Goal: Task Accomplishment & Management: Manage account settings

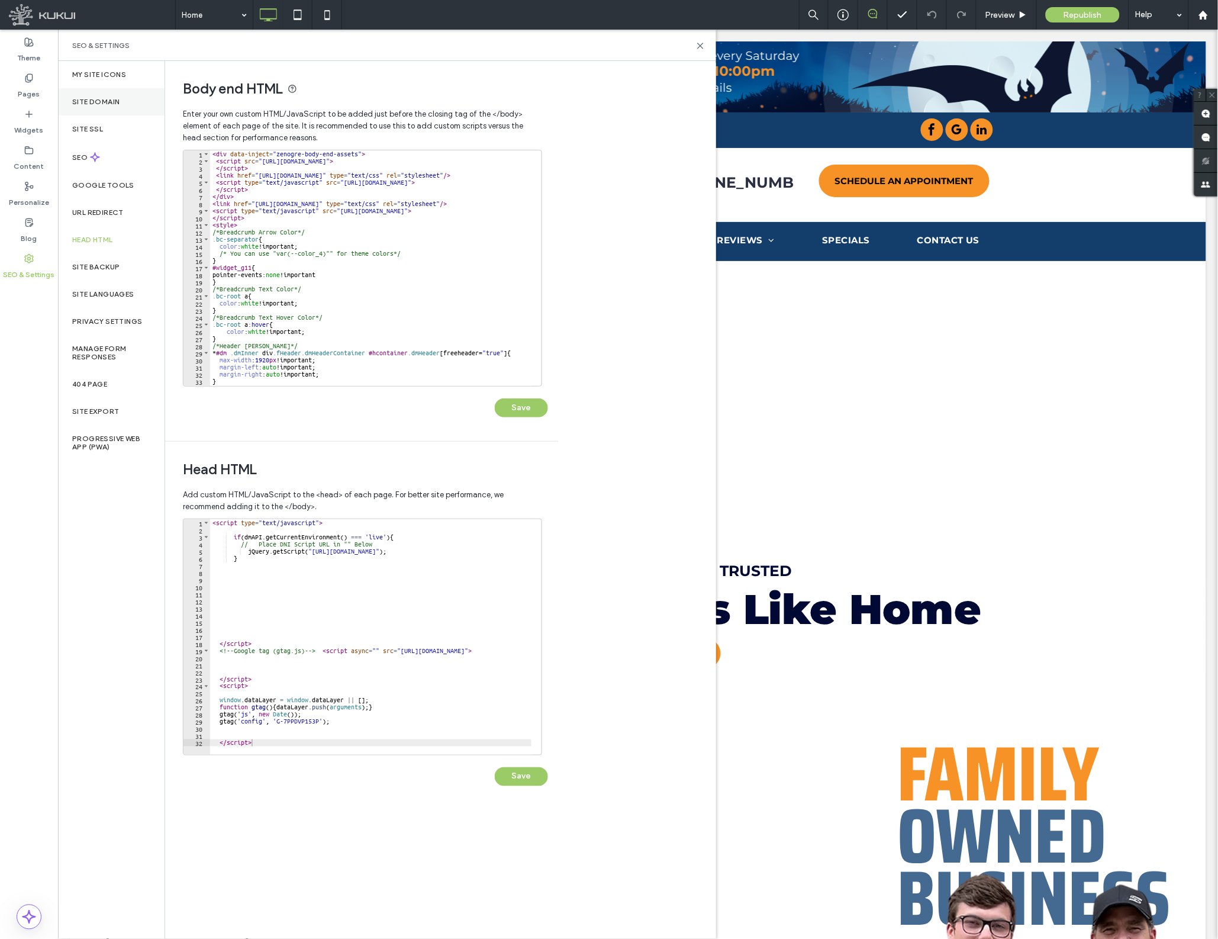
click at [105, 99] on label "Site Domain" at bounding box center [95, 102] width 47 height 8
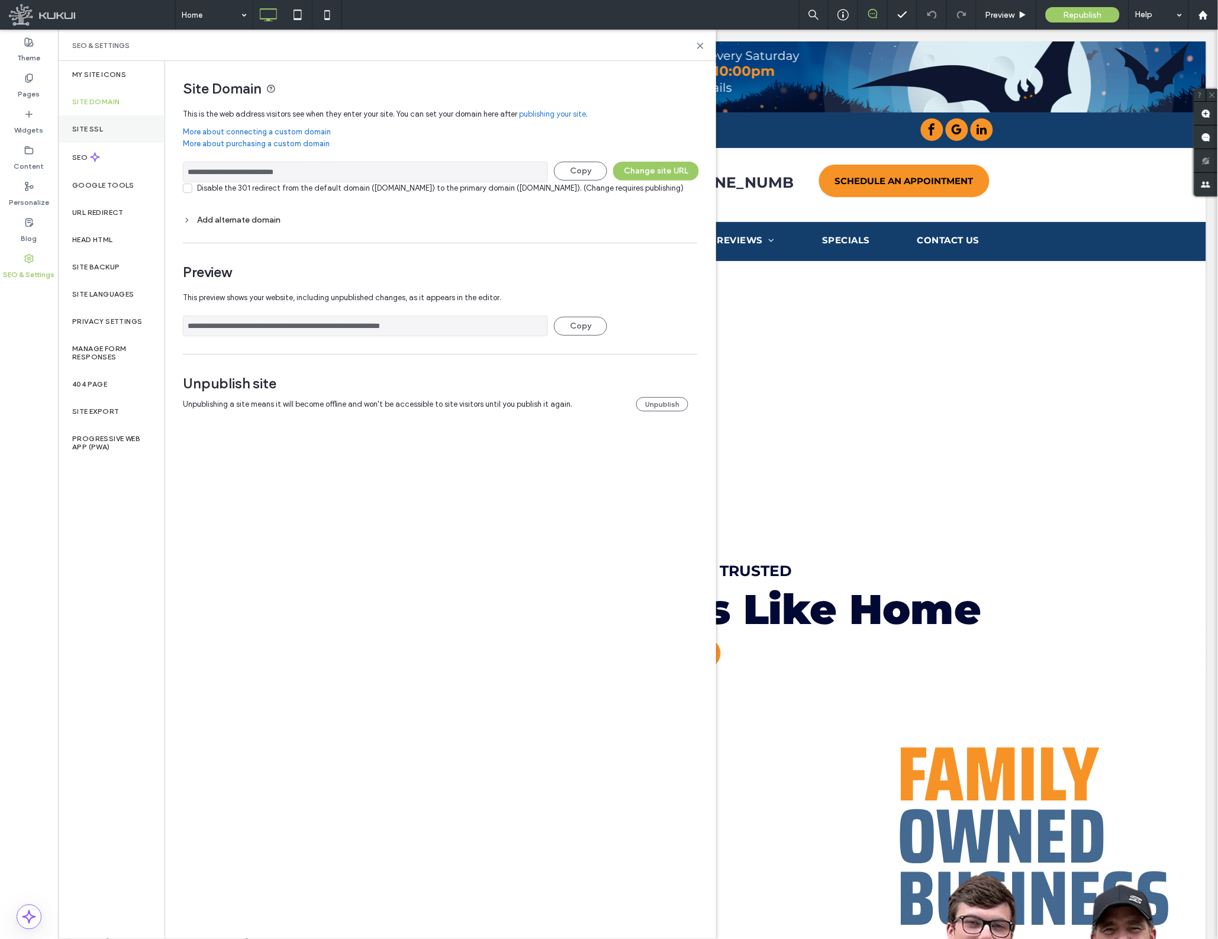
click at [102, 127] on label "Site SSL" at bounding box center [87, 129] width 31 height 8
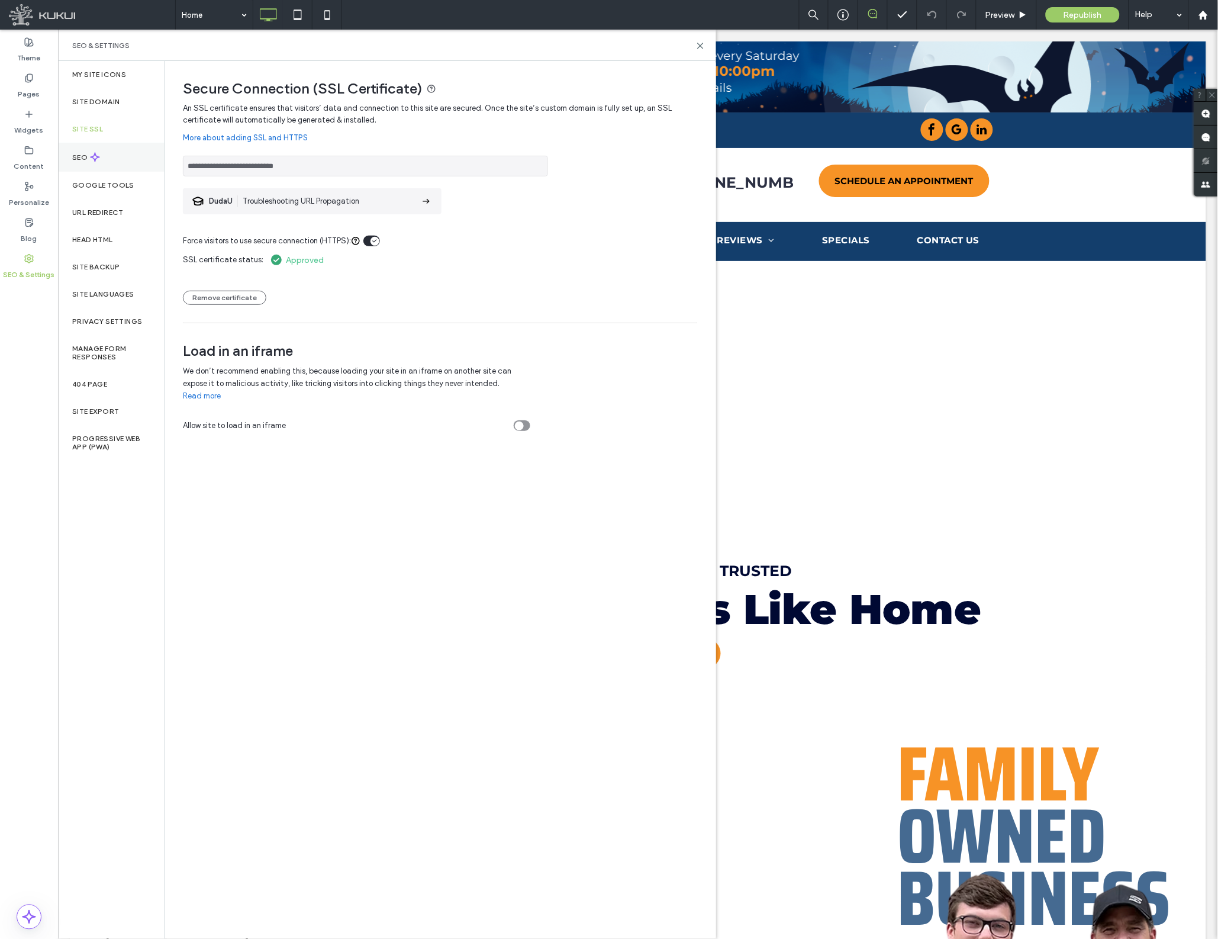
click at [79, 154] on label "SEO" at bounding box center [81, 157] width 18 height 8
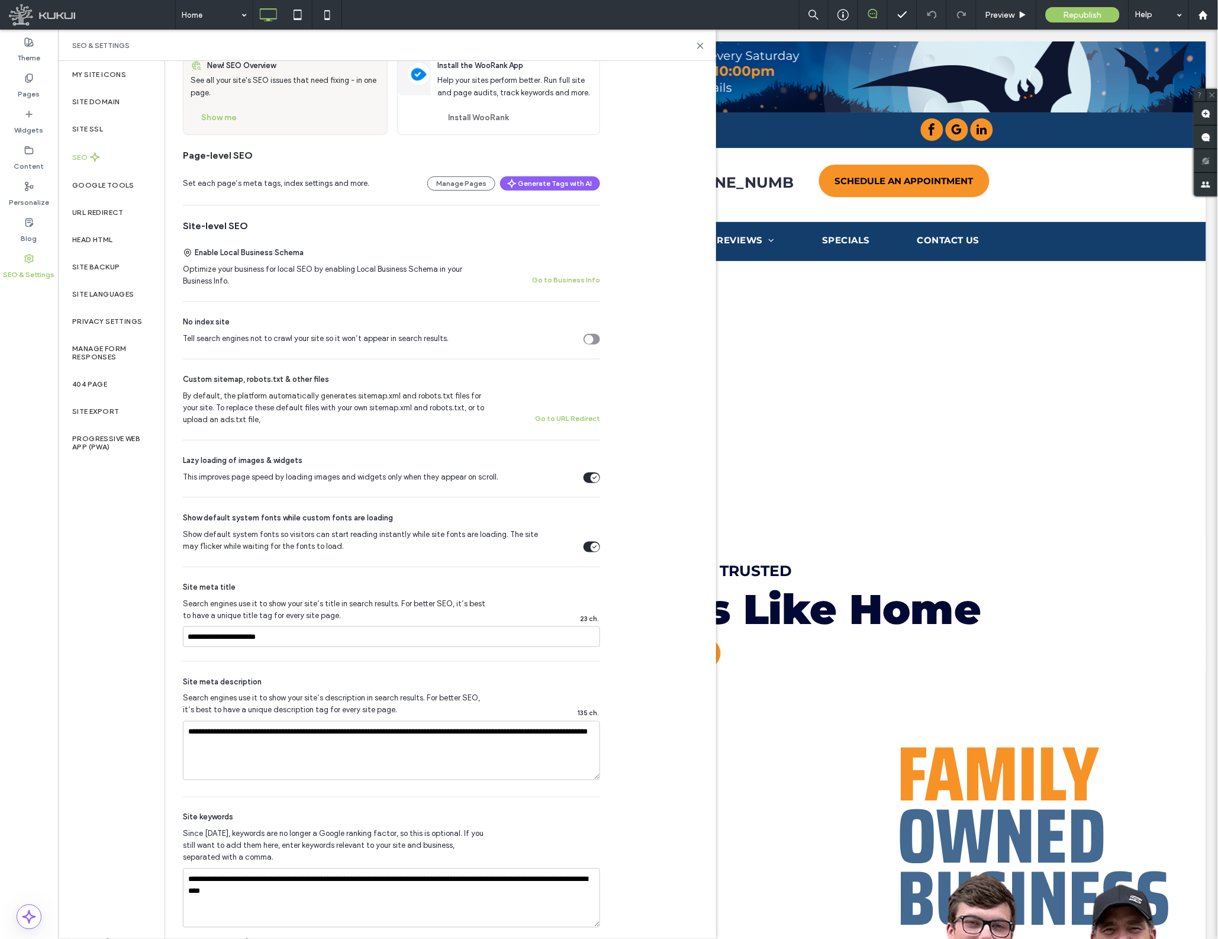
scroll to position [91, 0]
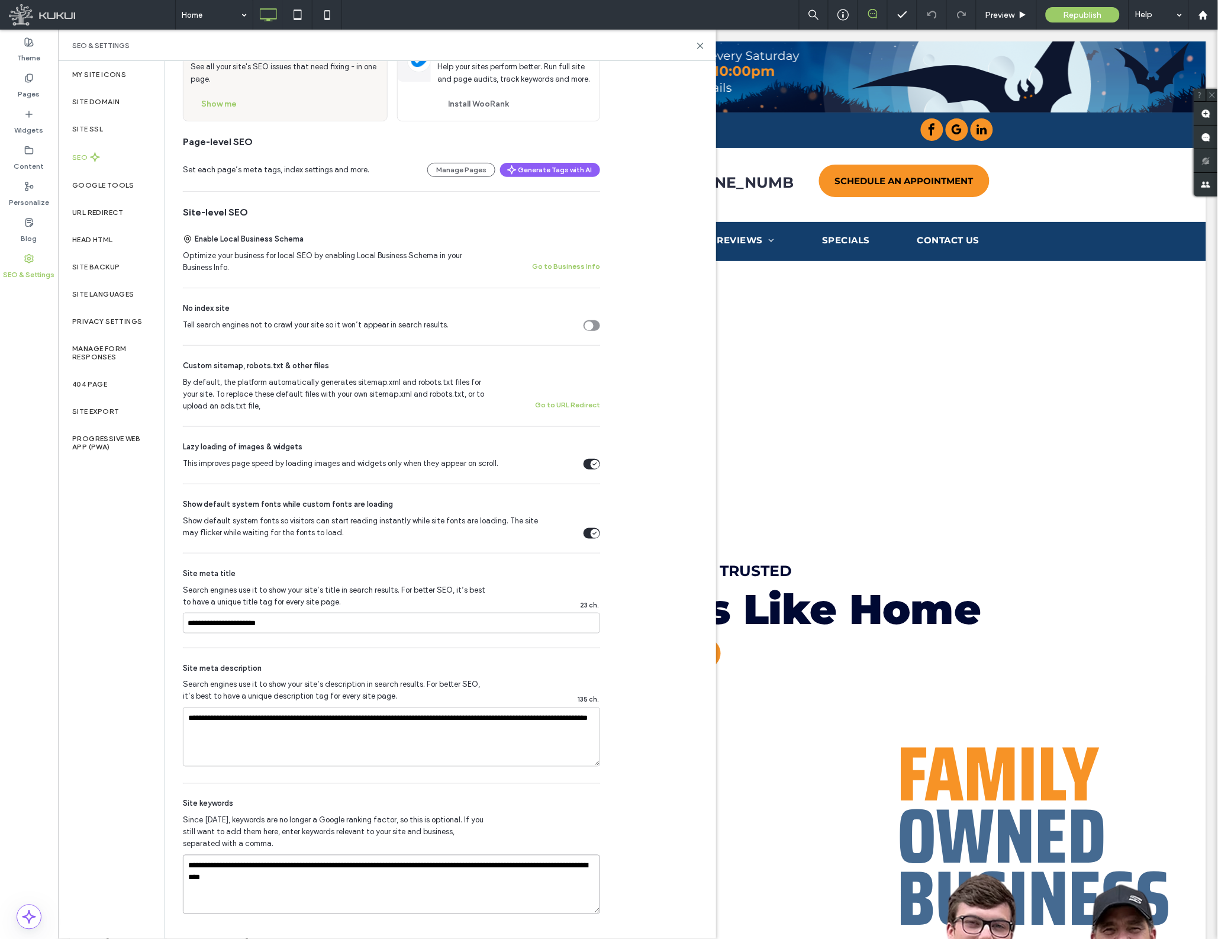
click at [231, 880] on textarea "**********" at bounding box center [391, 884] width 417 height 59
type textarea "**********"
click at [671, 736] on div "SEO Optimize your site to increase its visibility in relevant search results. N…" at bounding box center [440, 453] width 550 height 967
click at [646, 718] on div "SEO Optimize your site to increase its visibility in relevant search results. N…" at bounding box center [440, 453] width 550 height 967
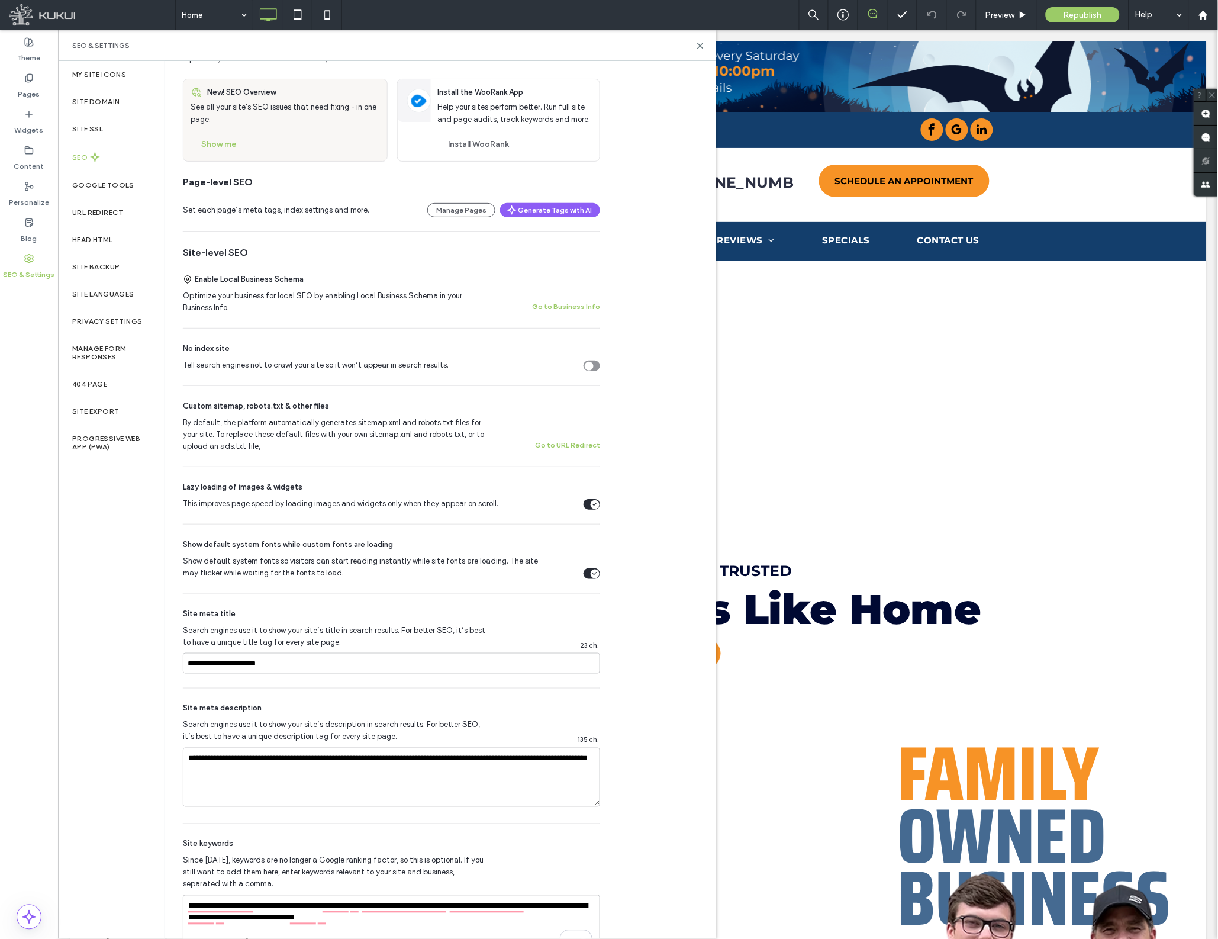
scroll to position [47, 0]
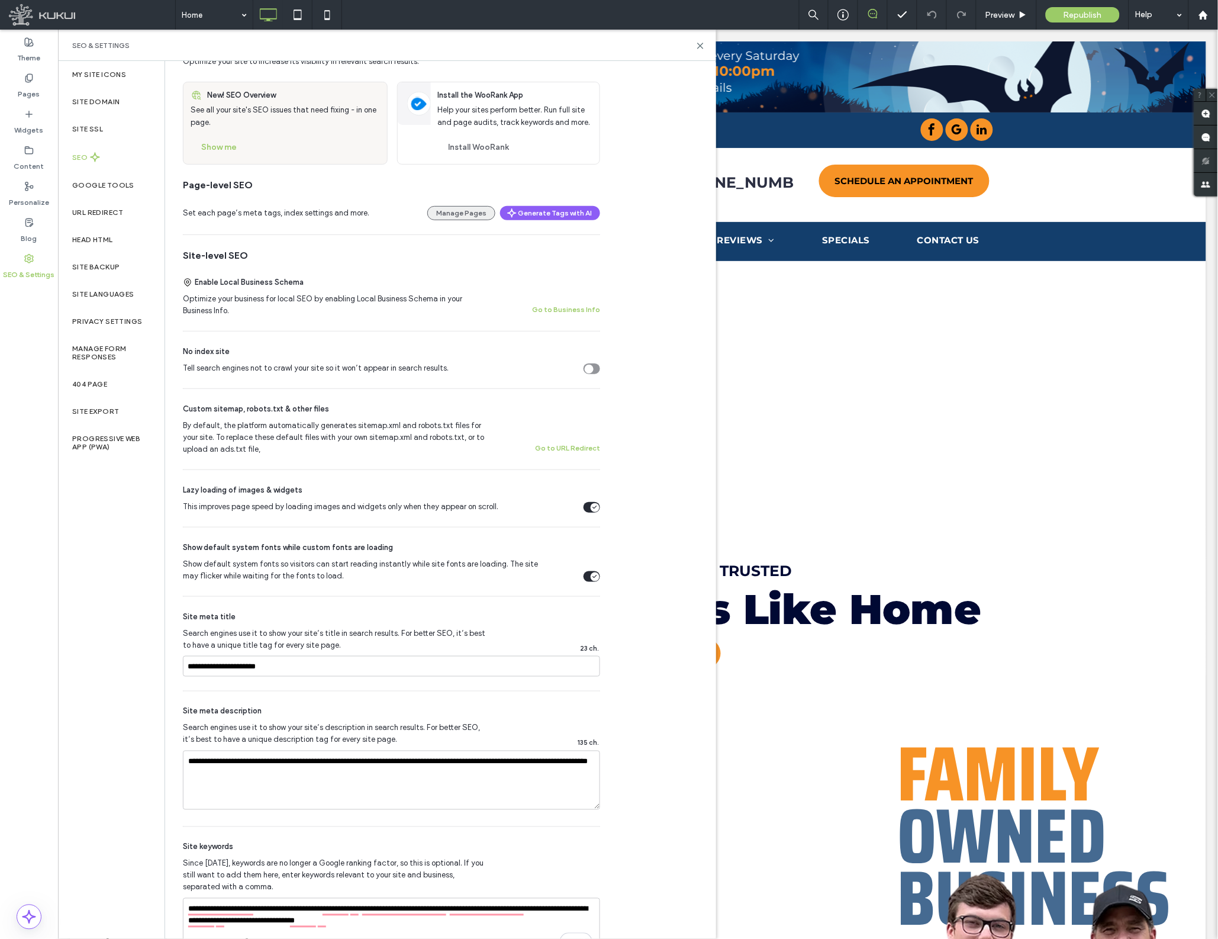
click at [474, 215] on button "Manage Pages" at bounding box center [461, 213] width 68 height 14
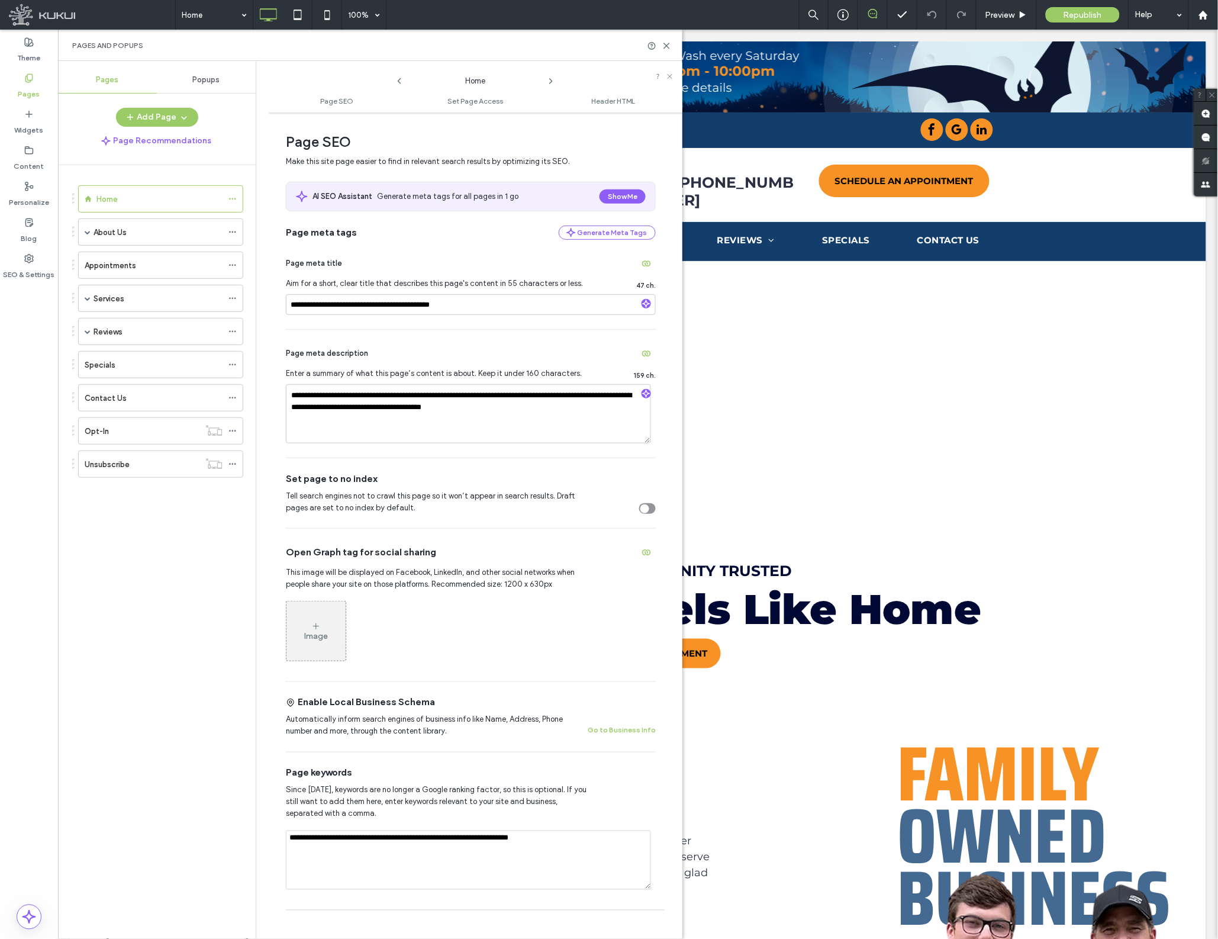
click at [539, 837] on textarea "**********" at bounding box center [468, 859] width 365 height 59
type textarea "**********"
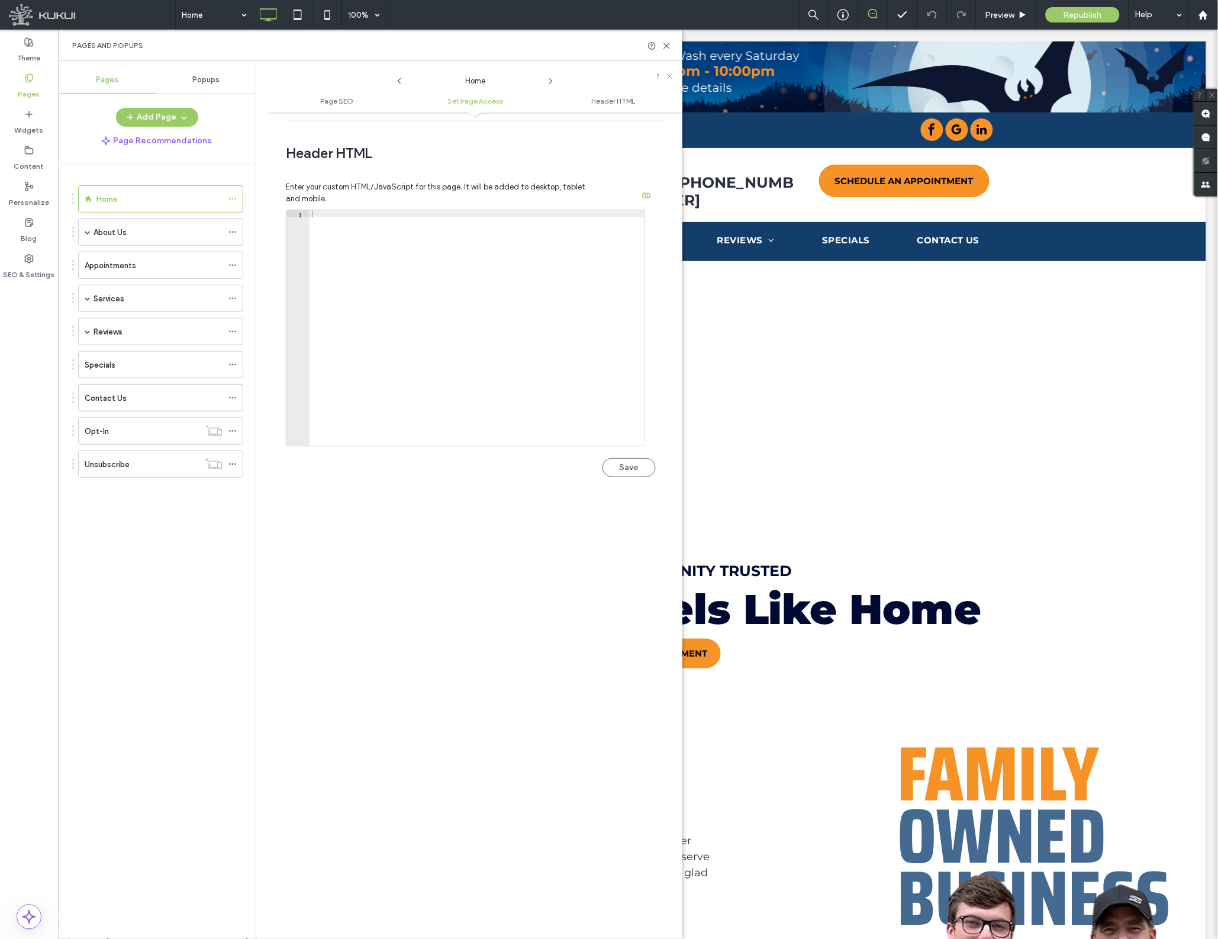
scroll to position [1003, 0]
click at [632, 463] on button "Save" at bounding box center [629, 459] width 53 height 19
click at [27, 254] on icon at bounding box center [28, 258] width 9 height 9
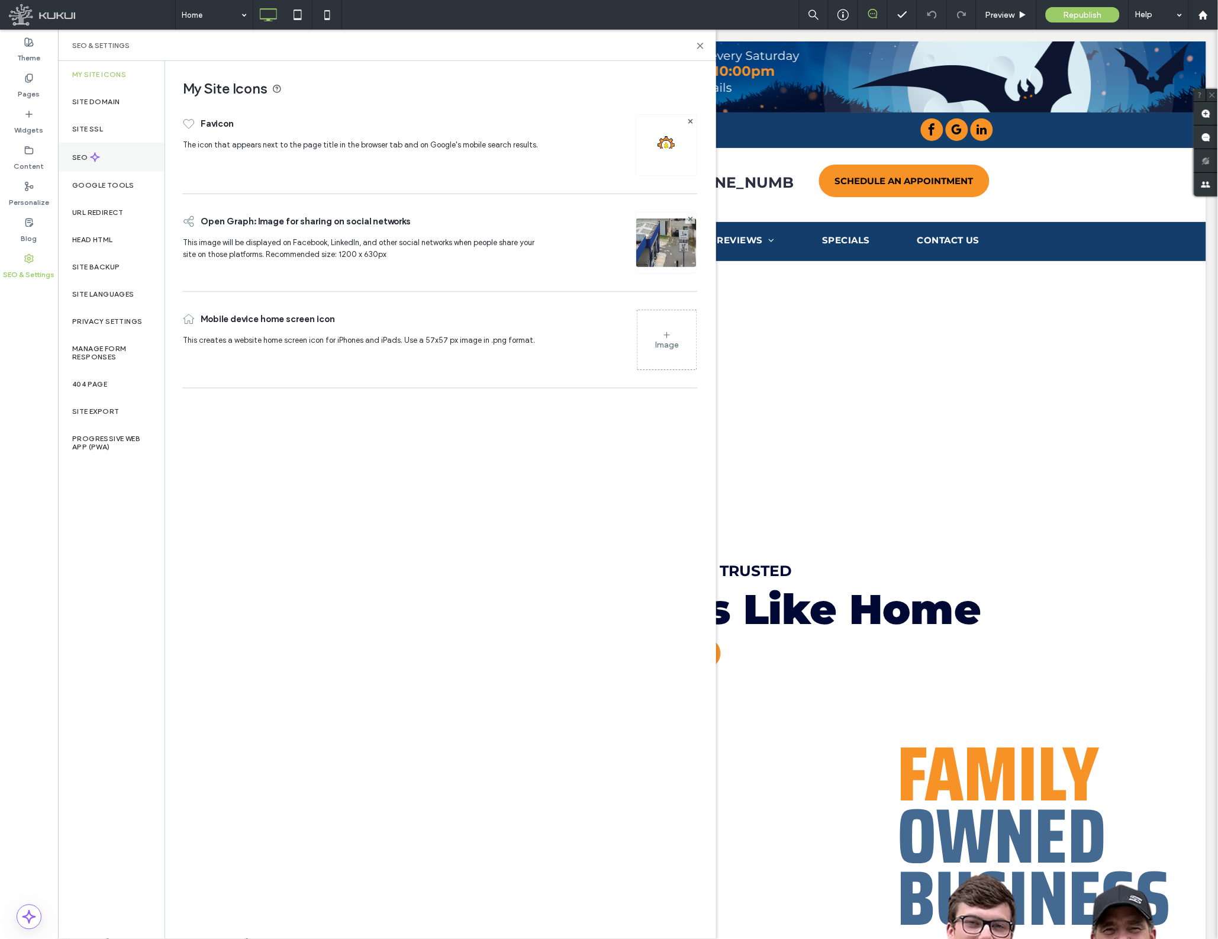
click at [79, 157] on label "SEO" at bounding box center [81, 157] width 18 height 8
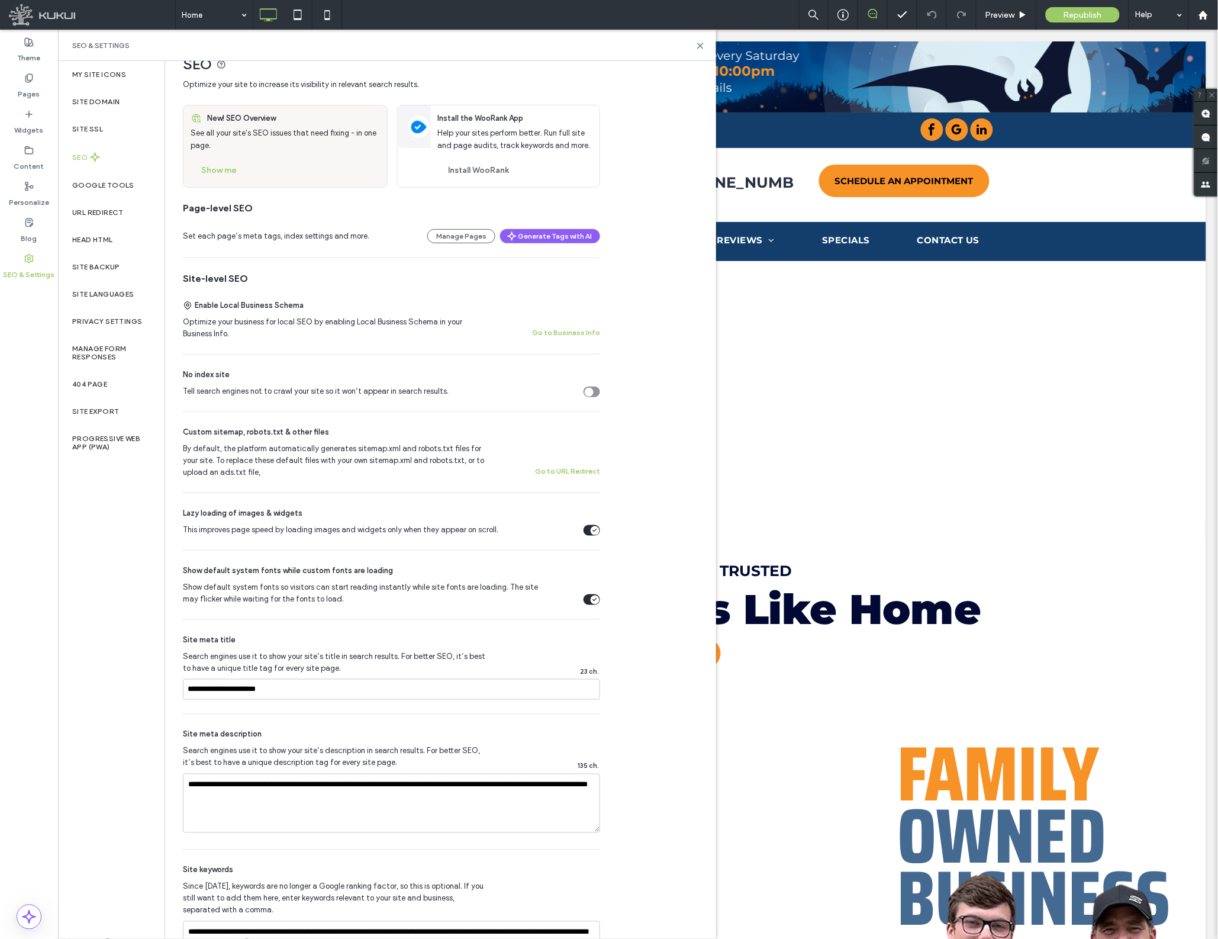
scroll to position [91, 0]
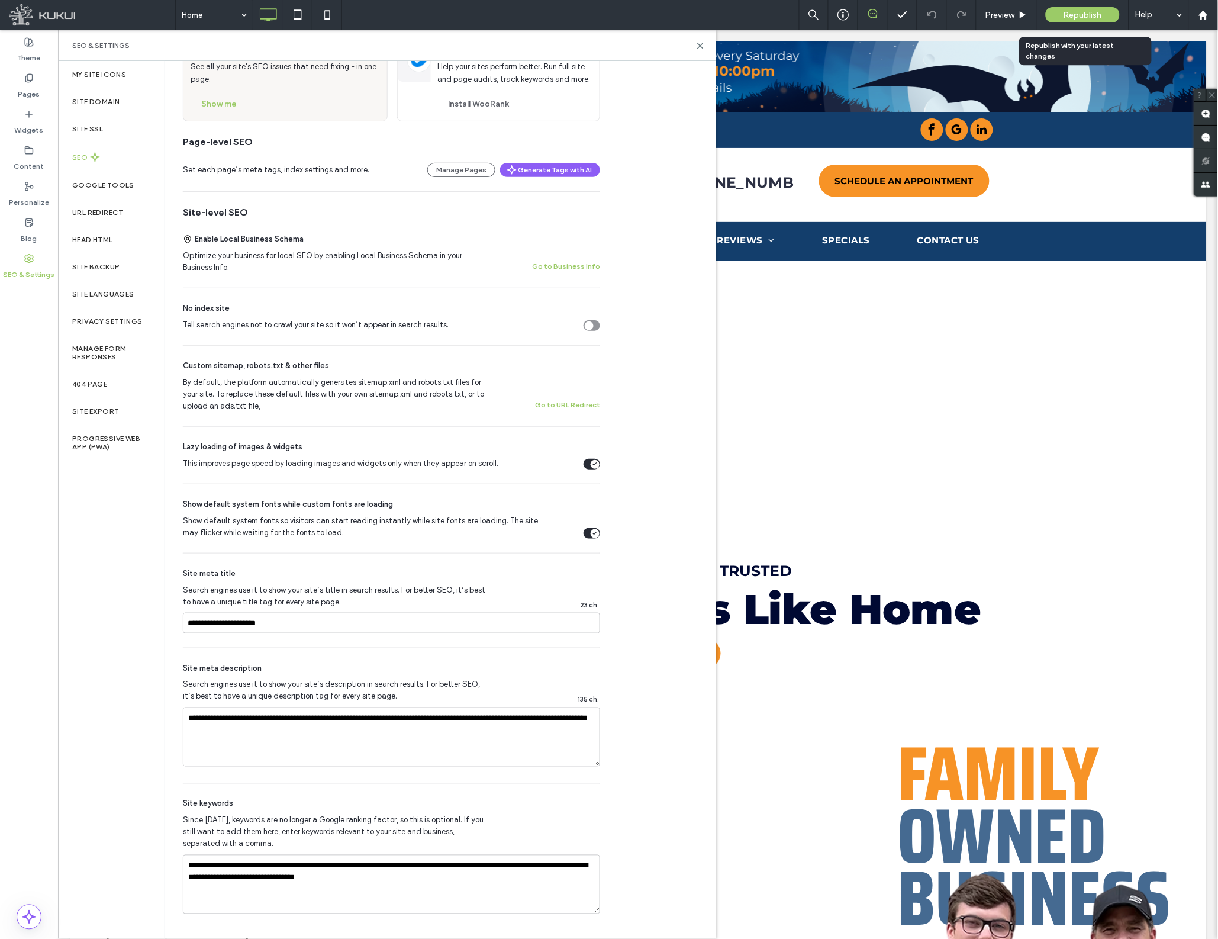
click at [1087, 13] on span "Republish" at bounding box center [1083, 15] width 38 height 10
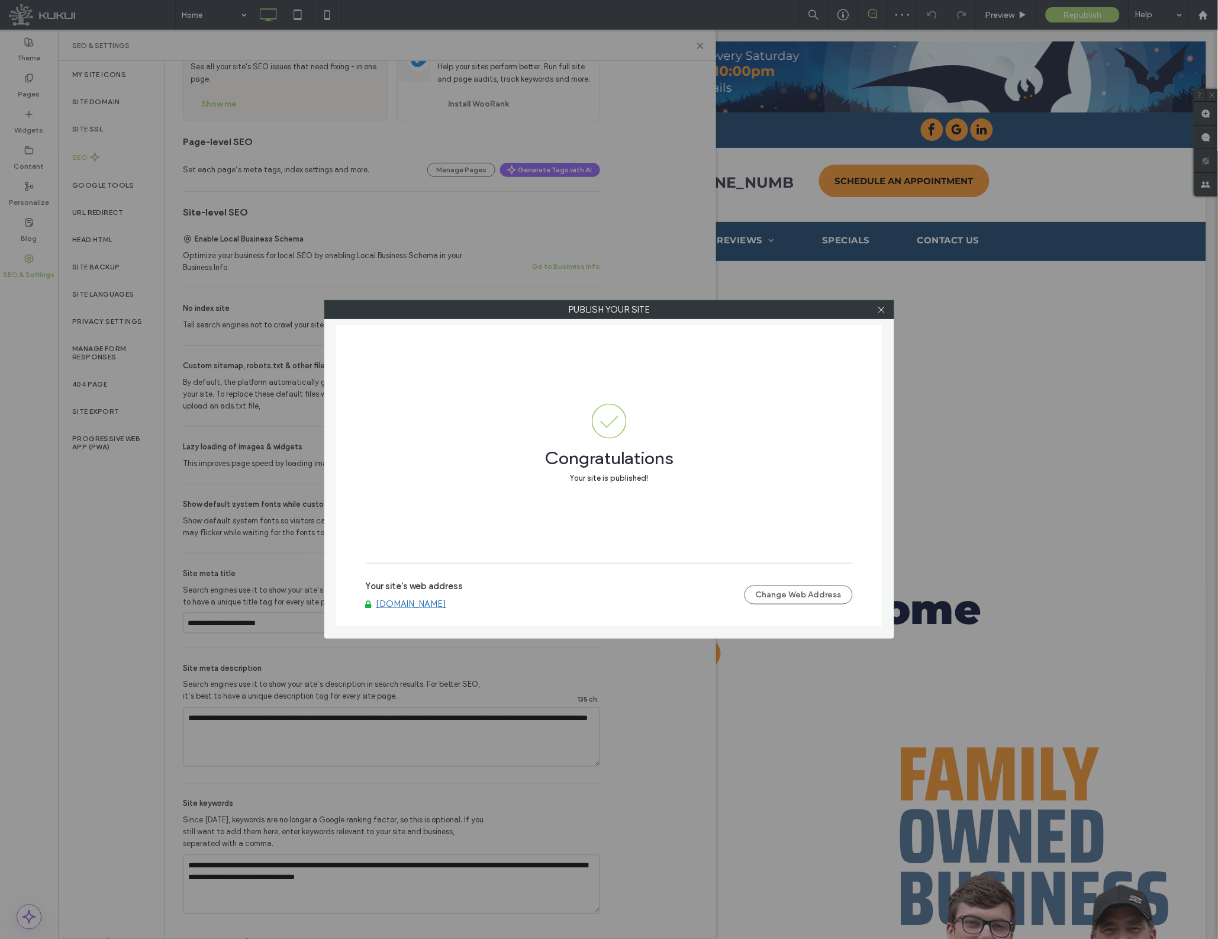
click at [886, 314] on div at bounding box center [882, 310] width 18 height 18
click at [882, 309] on icon at bounding box center [881, 309] width 9 height 9
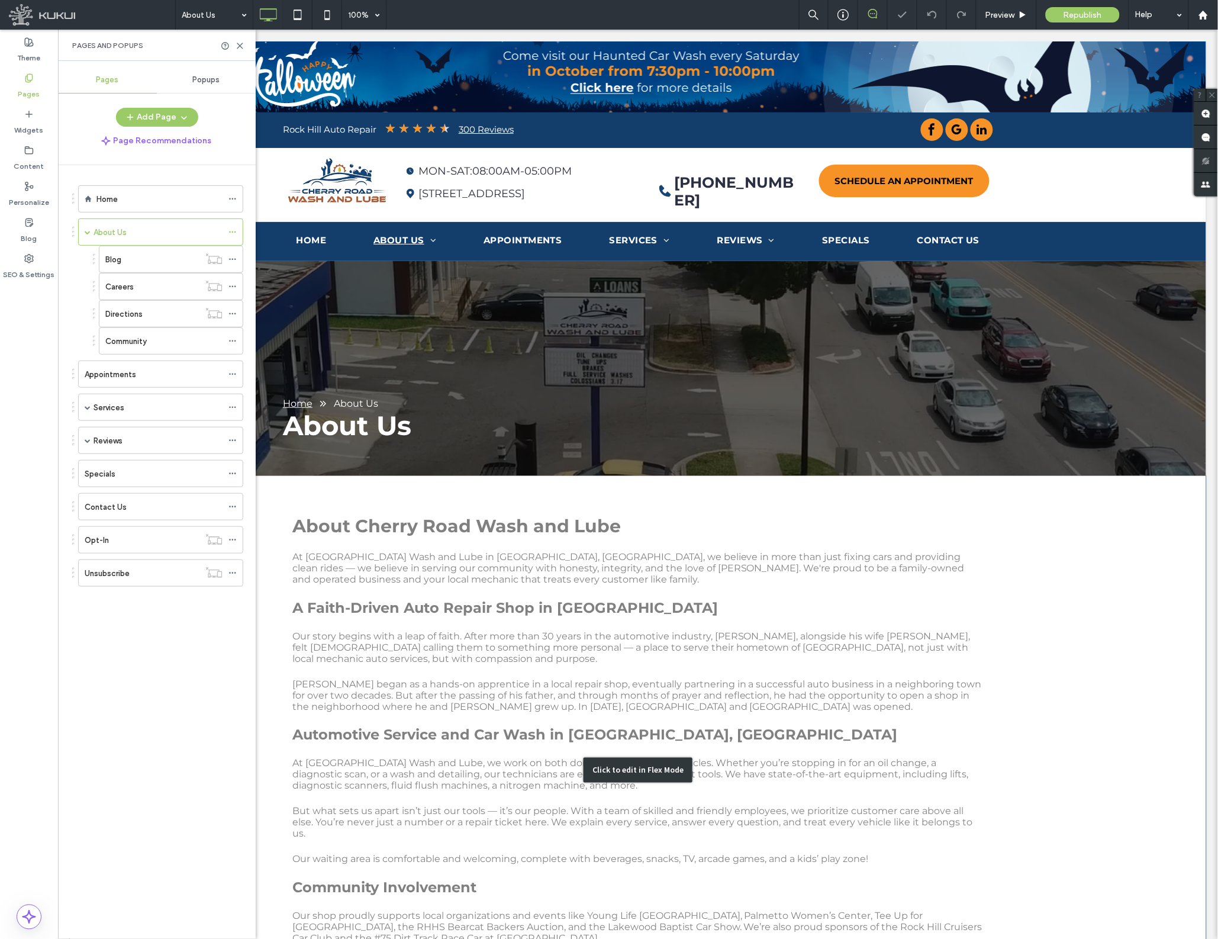
click at [440, 672] on div "Click to edit in Flex Mode" at bounding box center [637, 769] width 1136 height 588
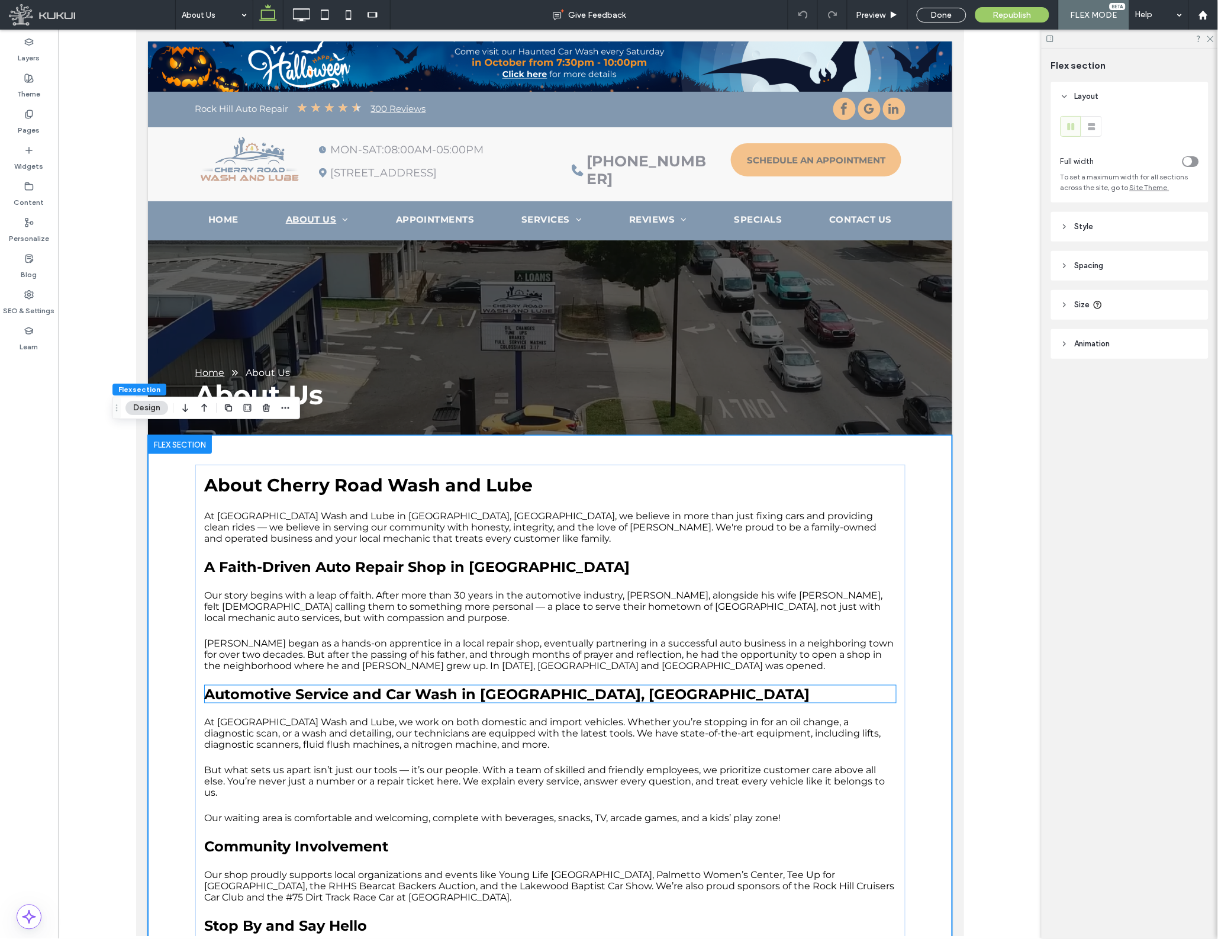
click at [245, 695] on span "Automotive Service and Car Wash in [GEOGRAPHIC_DATA], [GEOGRAPHIC_DATA]" at bounding box center [506, 693] width 605 height 17
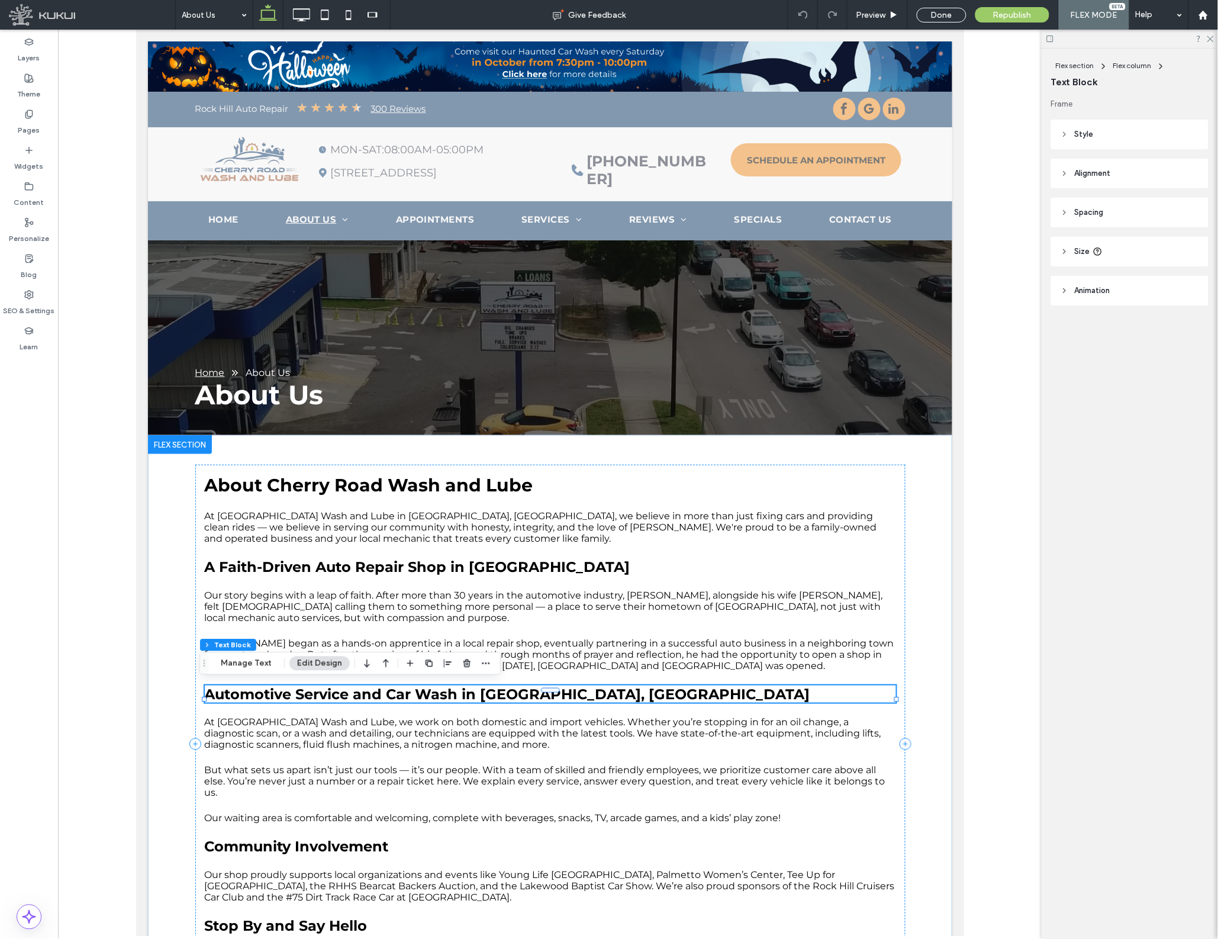
click at [250, 693] on span "Automotive Service and Car Wash in [GEOGRAPHIC_DATA], [GEOGRAPHIC_DATA]" at bounding box center [506, 693] width 605 height 17
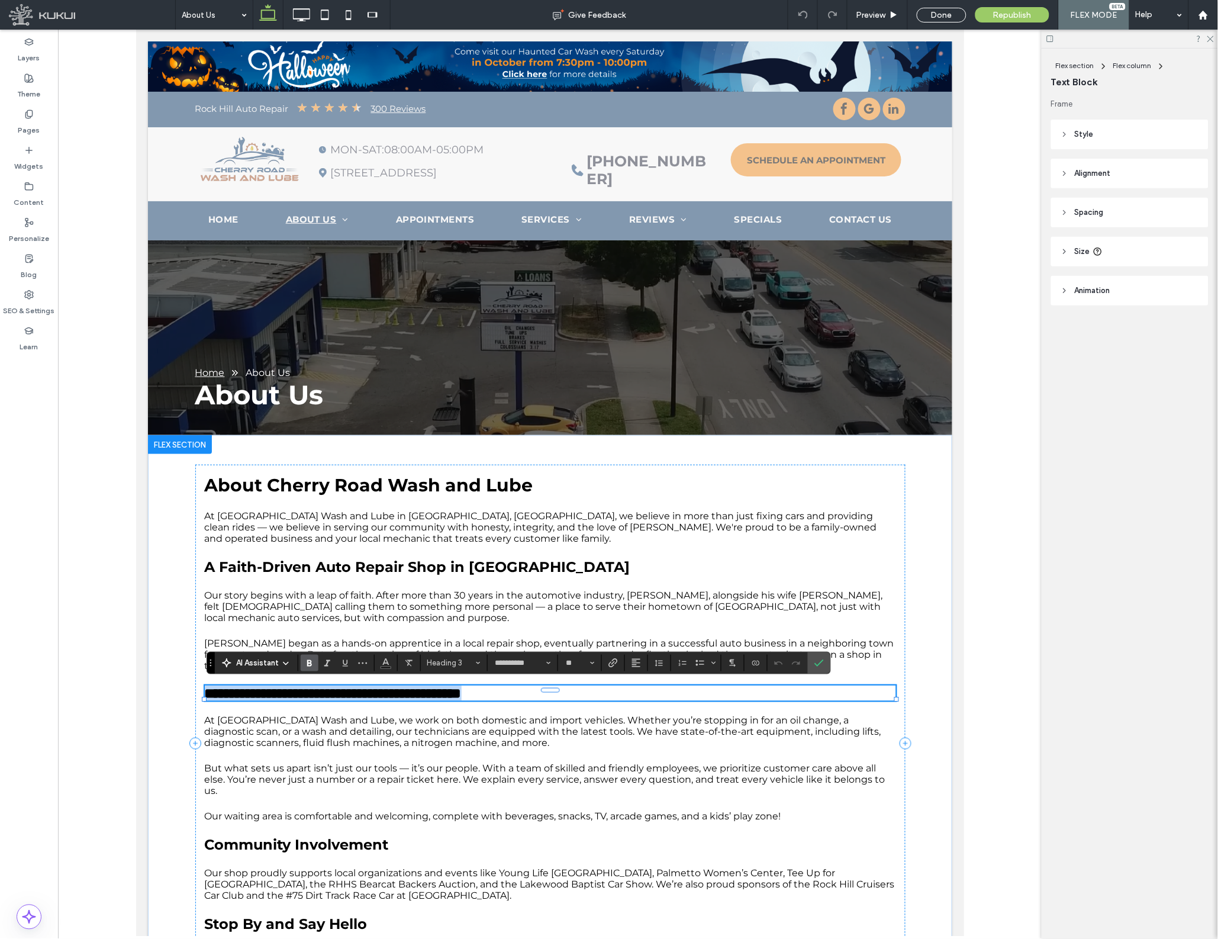
click at [252, 694] on span "**********" at bounding box center [332, 692] width 257 height 14
drag, startPoint x: 452, startPoint y: 688, endPoint x: 352, endPoint y: 695, distance: 99.7
click at [352, 695] on span "**********" at bounding box center [332, 692] width 257 height 14
click at [941, 14] on div "Done" at bounding box center [942, 15] width 50 height 15
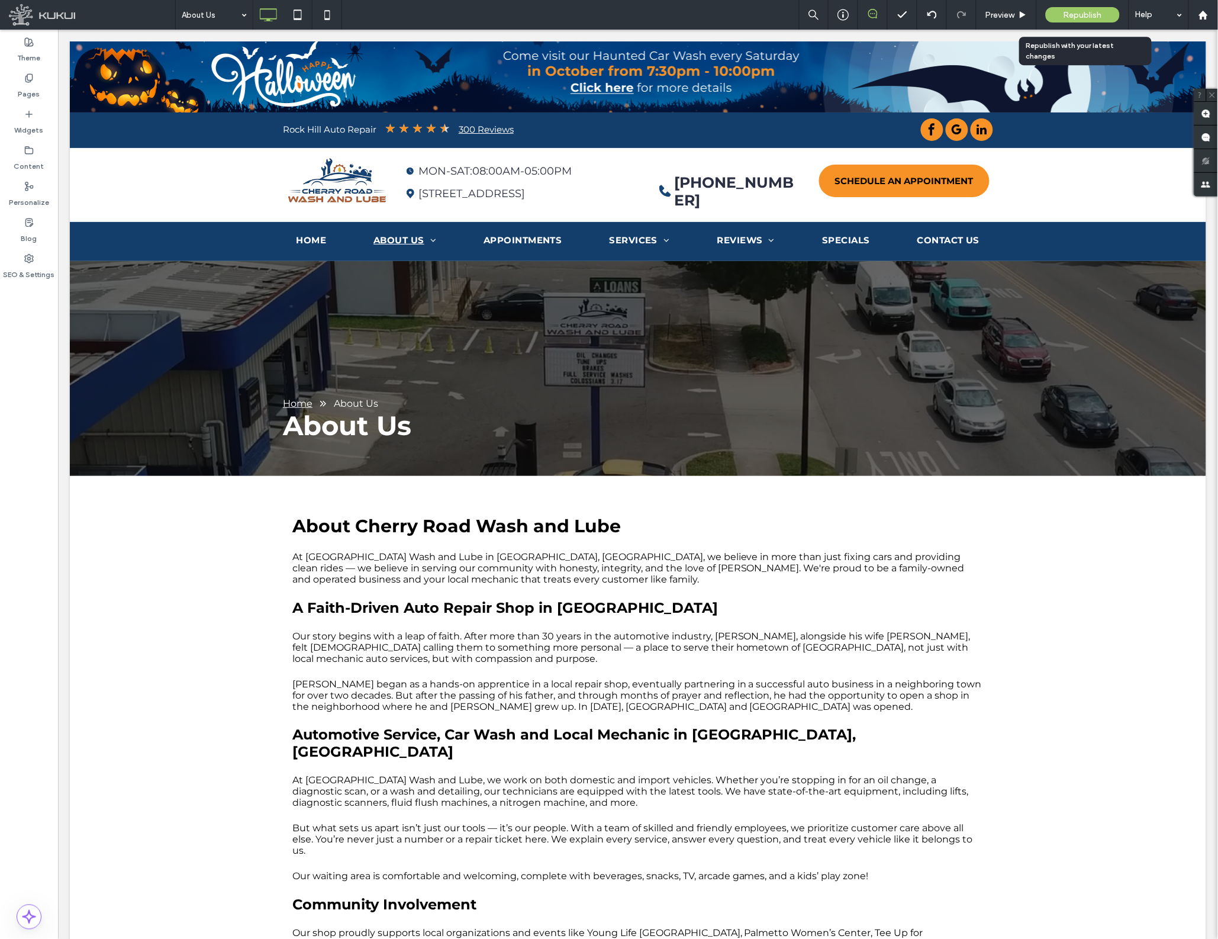
click at [1071, 16] on span "Republish" at bounding box center [1083, 15] width 38 height 10
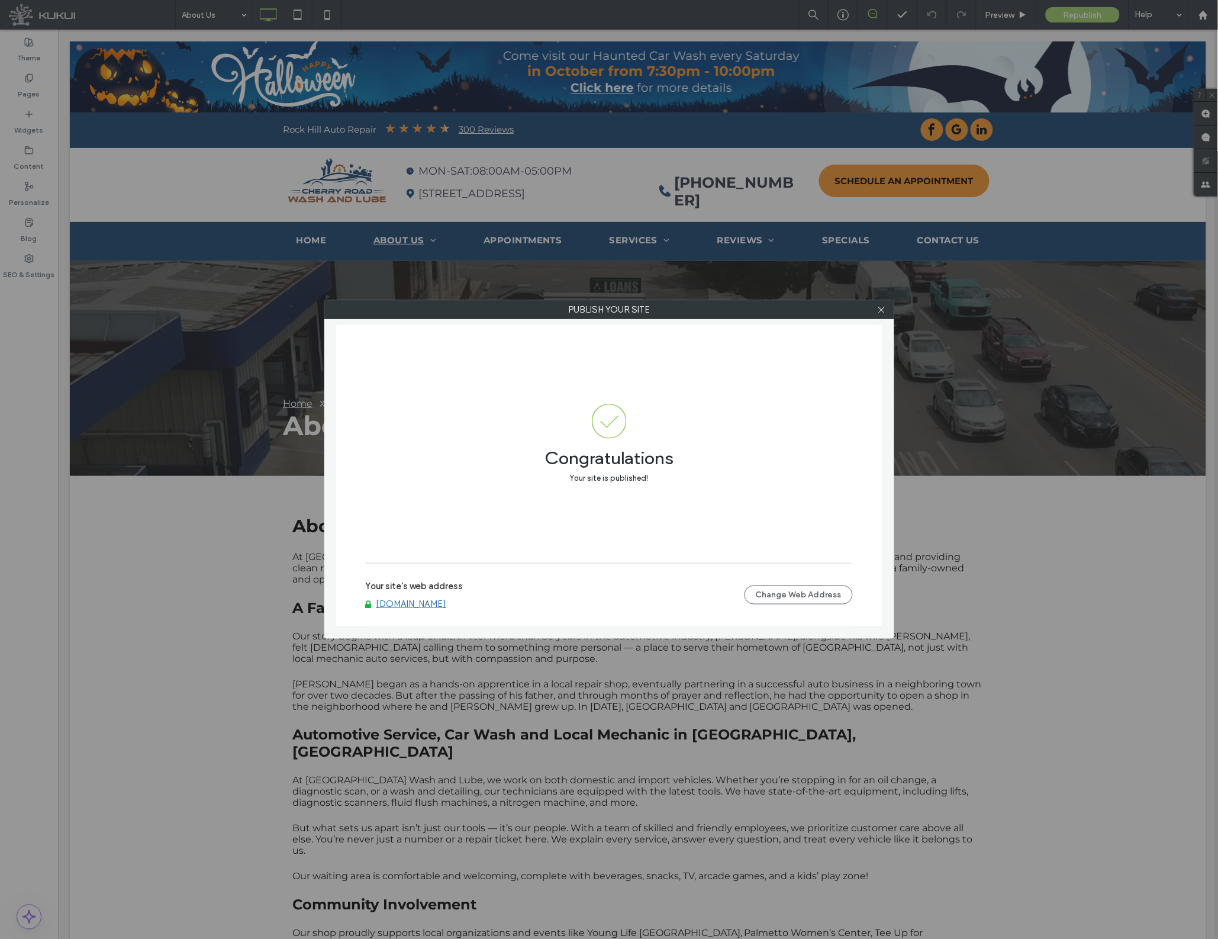
click at [403, 761] on div "Publish your site Congratulations Your site is published! Your site's web addre…" at bounding box center [609, 469] width 1218 height 939
click at [878, 316] on span at bounding box center [881, 310] width 9 height 18
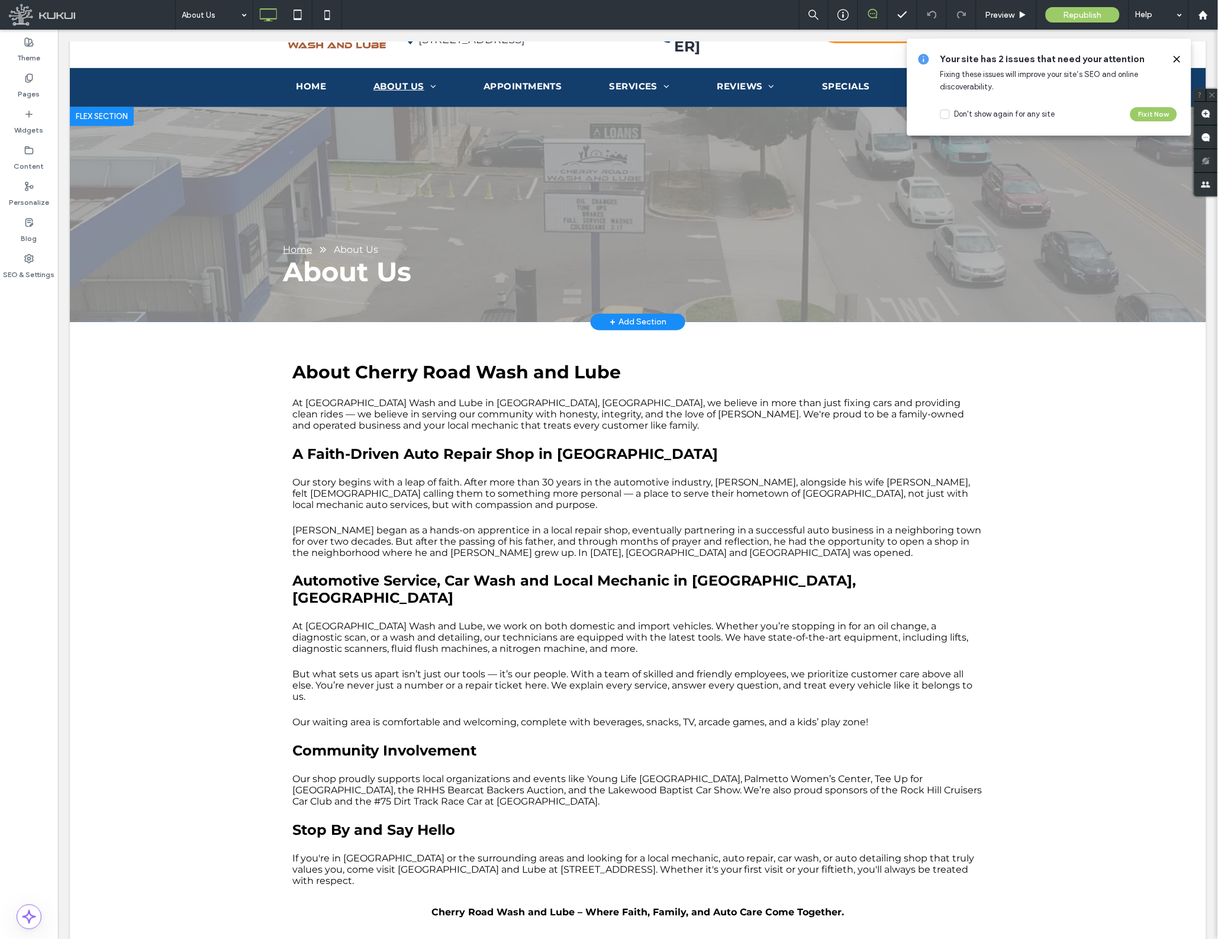
scroll to position [87, 0]
